Goal: Find specific page/section: Find specific page/section

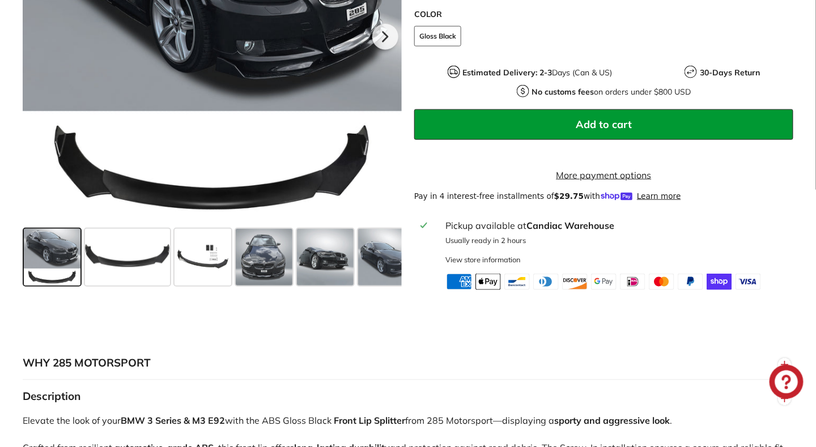
scroll to position [421, 0]
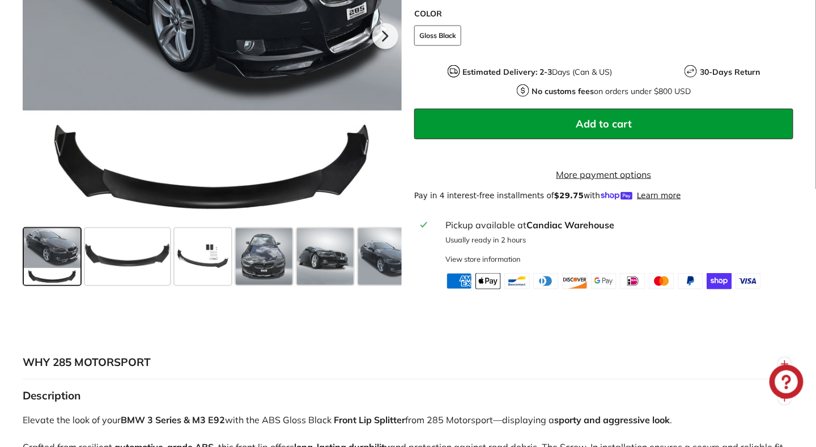
click at [322, 270] on span at bounding box center [325, 256] width 57 height 57
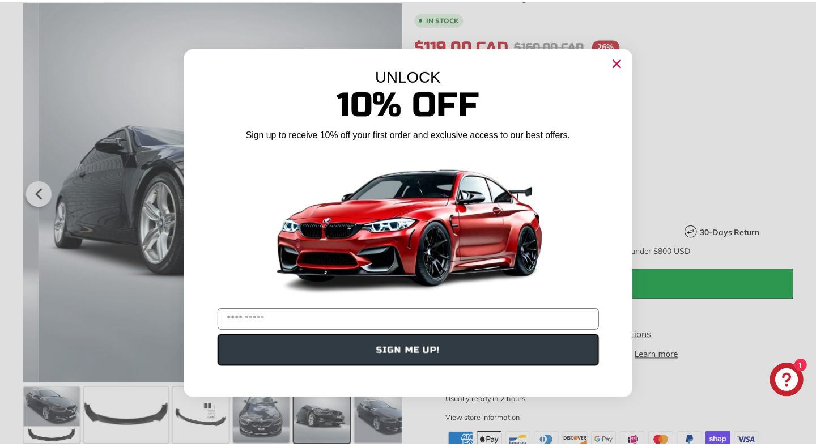
scroll to position [260, 0]
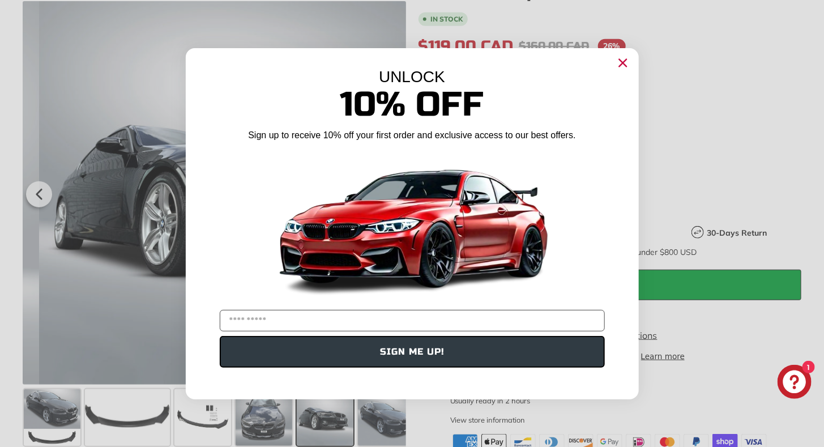
click at [622, 65] on circle "Close dialog" at bounding box center [622, 62] width 17 height 17
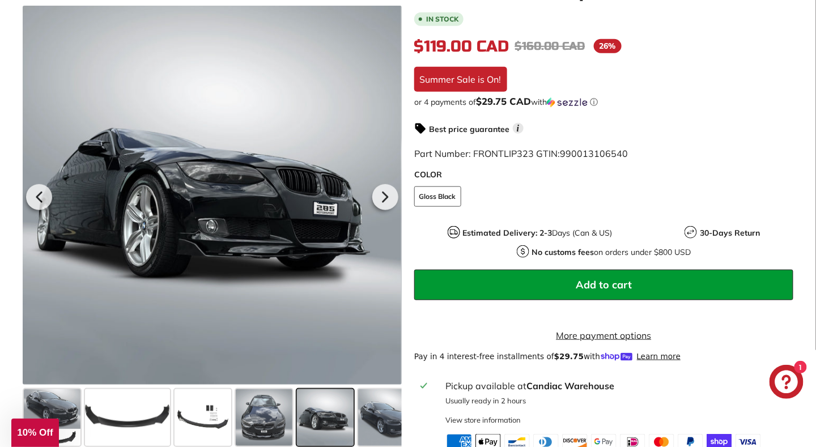
click at [114, 232] on div at bounding box center [211, 195] width 379 height 379
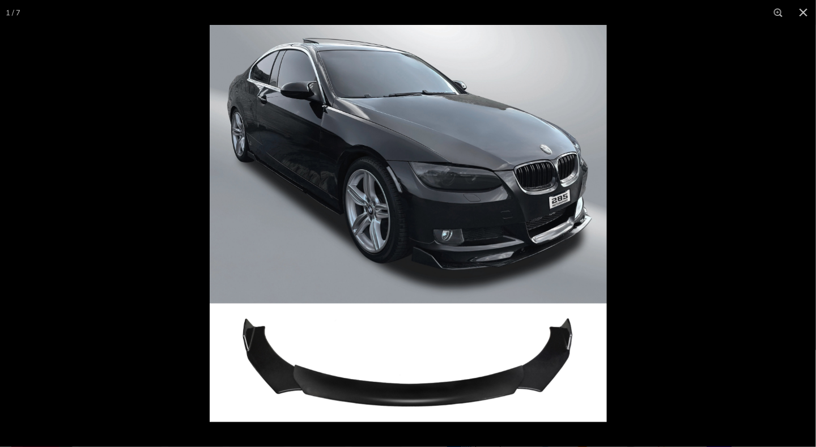
scroll to position [0, 0]
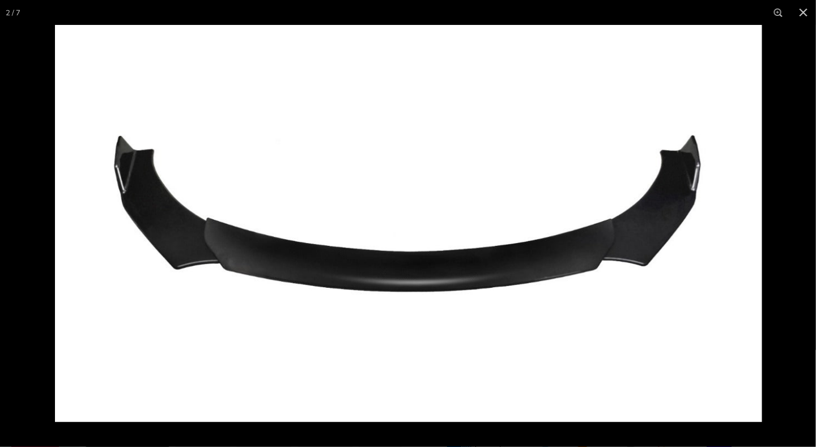
click at [803, 15] on button at bounding box center [803, 12] width 25 height 25
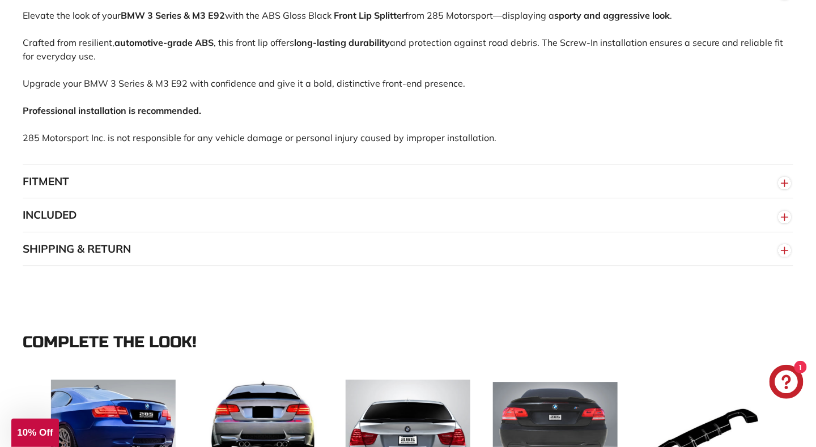
scroll to position [826, 0]
click at [44, 193] on button "FITMENT" at bounding box center [408, 181] width 770 height 34
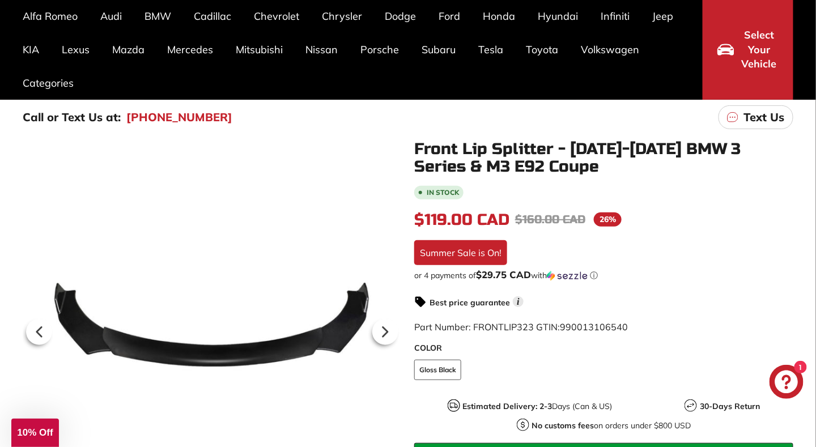
scroll to position [87, 0]
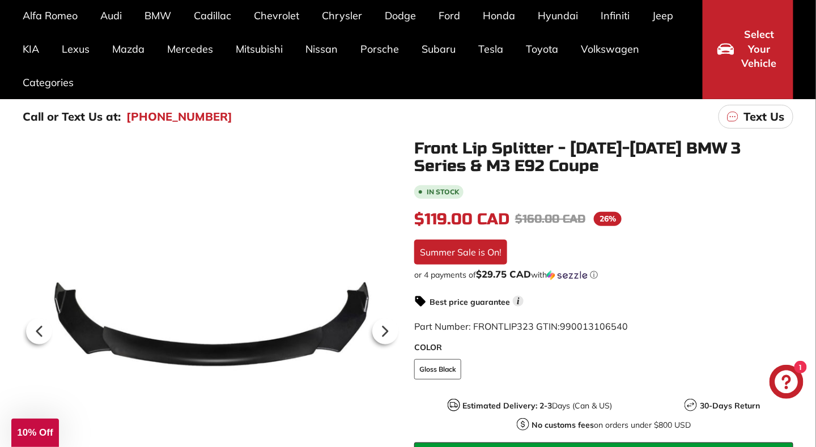
click at [28, 228] on link "M3 E92 [[DATE] - [DATE]]" at bounding box center [86, 224] width 126 height 16
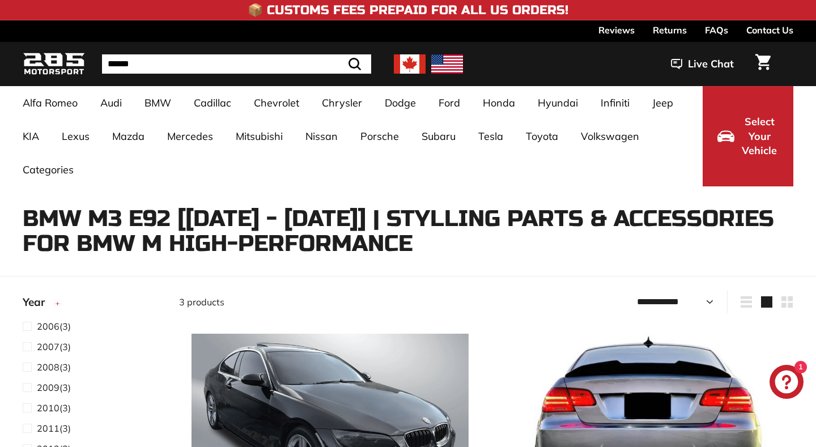
select select "**********"
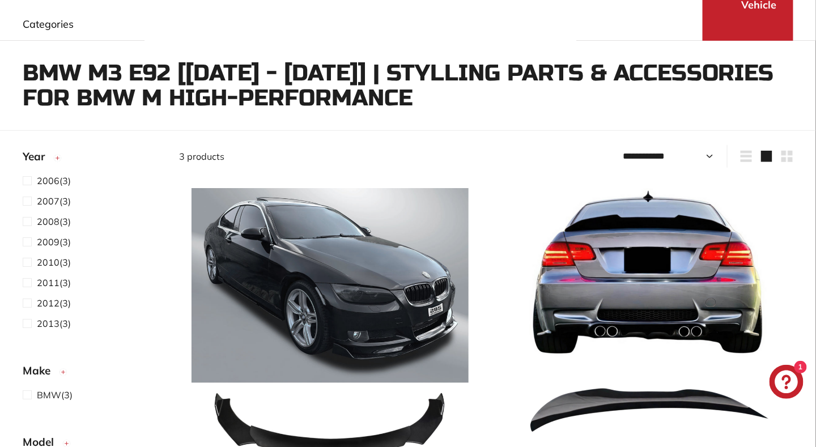
click at [42, 283] on span "2011" at bounding box center [48, 282] width 23 height 11
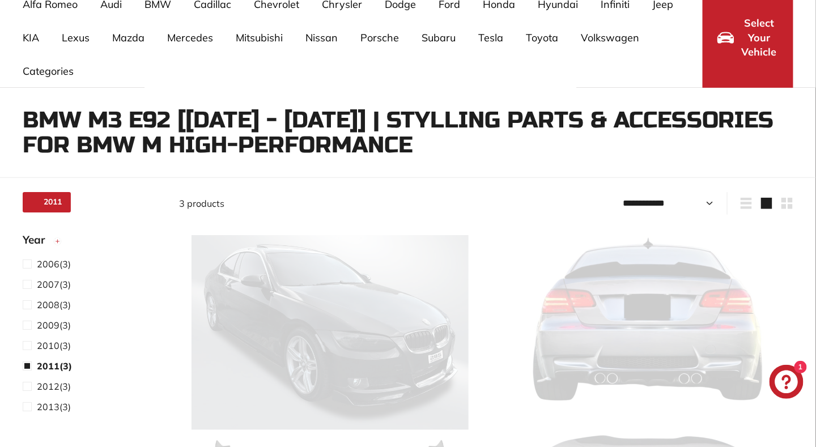
select select "**********"
